Goal: Task Accomplishment & Management: Manage account settings

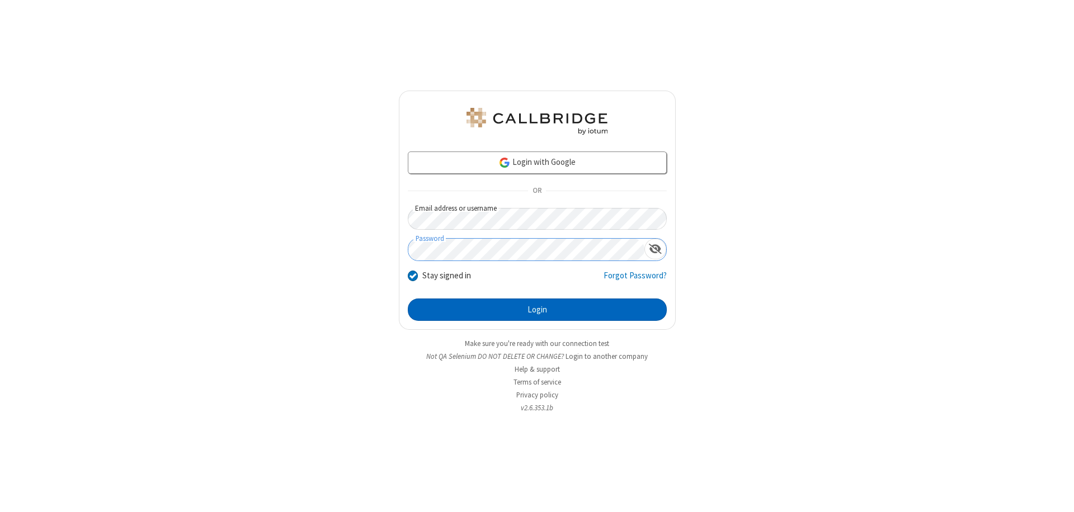
click at [537, 310] on button "Login" at bounding box center [537, 310] width 259 height 22
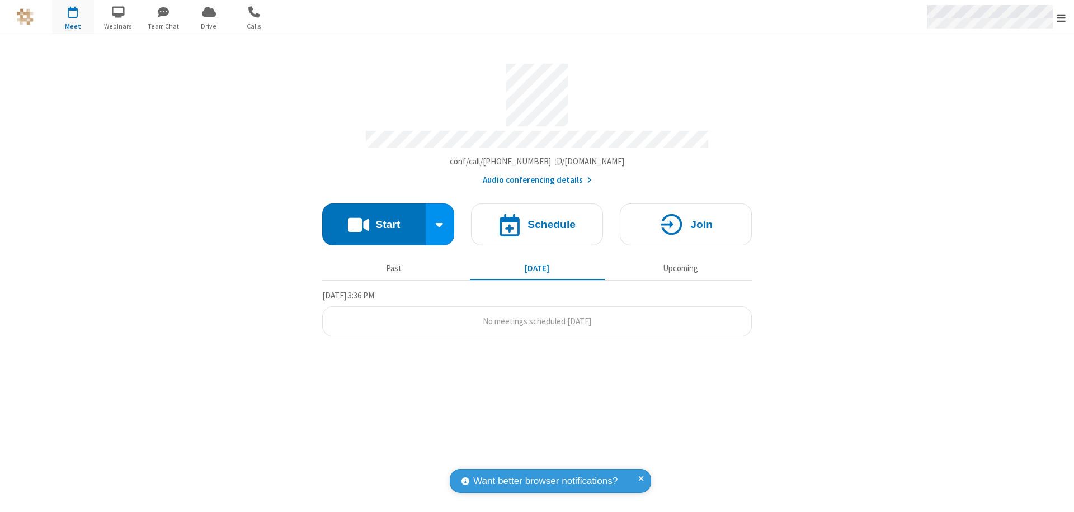
click at [1061, 17] on span "Open menu" at bounding box center [1061, 17] width 9 height 11
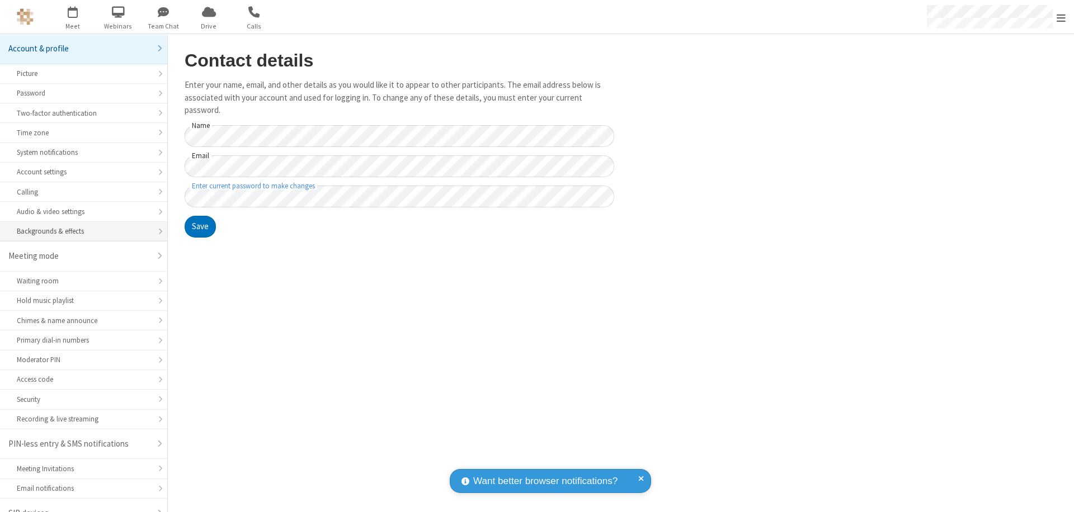
click at [79, 226] on div "Backgrounds & effects" at bounding box center [84, 231] width 134 height 11
